Goal: Information Seeking & Learning: Learn about a topic

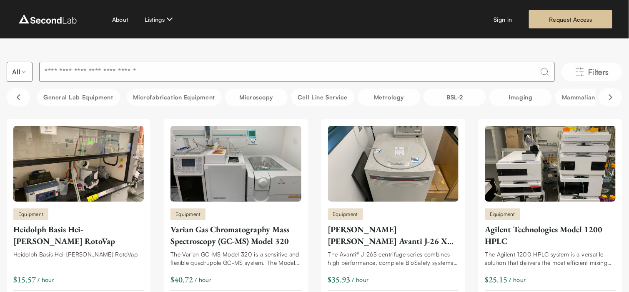
click at [152, 70] on input at bounding box center [297, 72] width 516 height 20
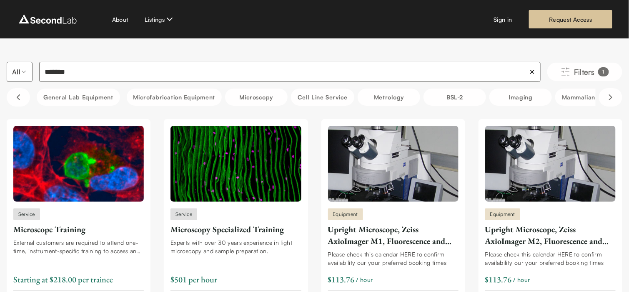
type input "*******"
click at [237, 228] on div "Microscopy Specialized Training" at bounding box center [236, 229] width 131 height 12
